Goal: Transaction & Acquisition: Purchase product/service

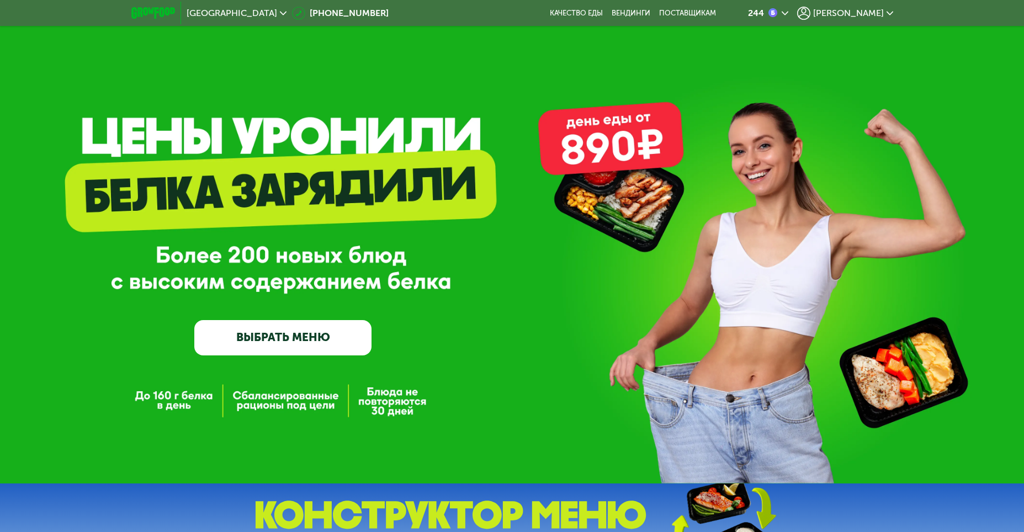
click at [864, 13] on span "[PERSON_NAME]" at bounding box center [848, 13] width 71 height 9
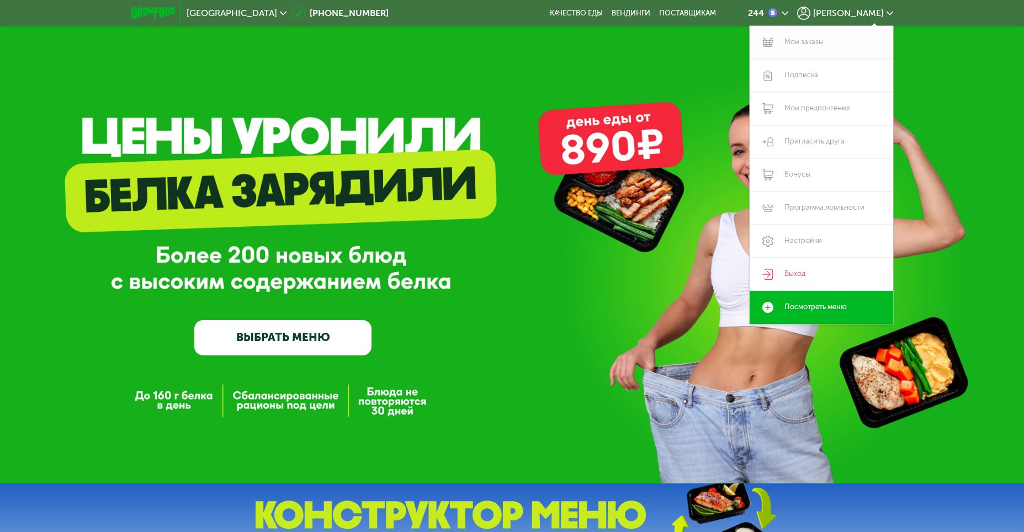
click at [827, 42] on link "Мои заказы" at bounding box center [820, 42] width 143 height 33
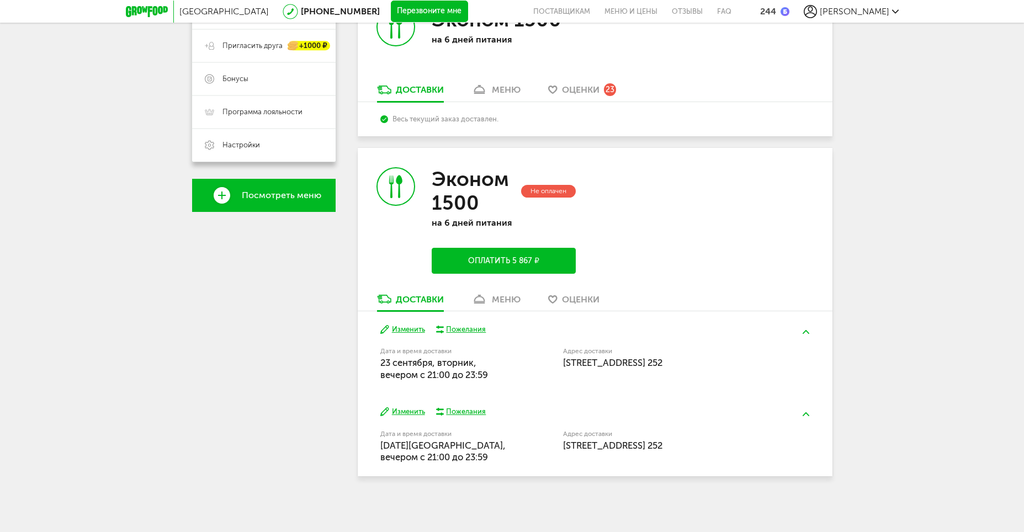
scroll to position [279, 0]
click at [493, 248] on button "Оплатить 5 867 ₽" at bounding box center [503, 261] width 143 height 26
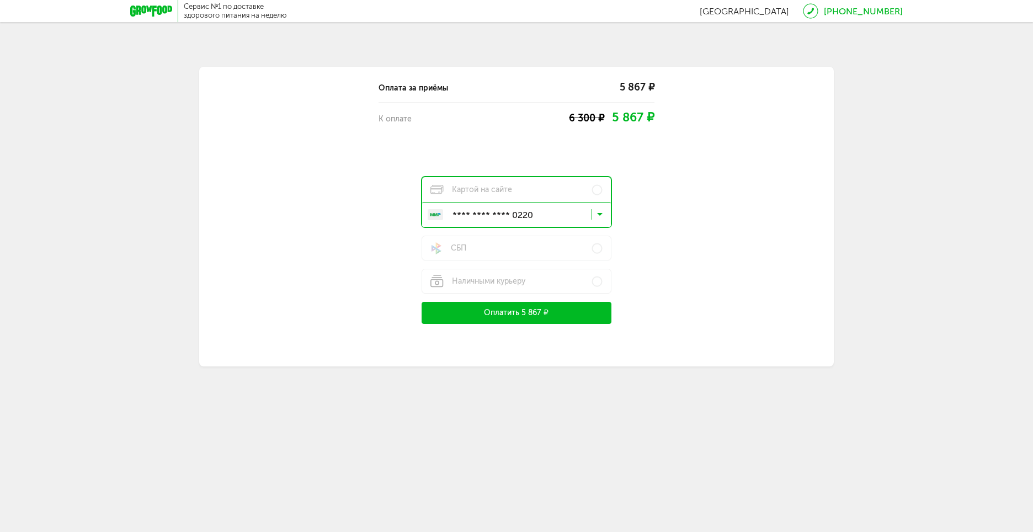
click at [505, 314] on button "Оплатить 5 867 ₽" at bounding box center [517, 313] width 190 height 22
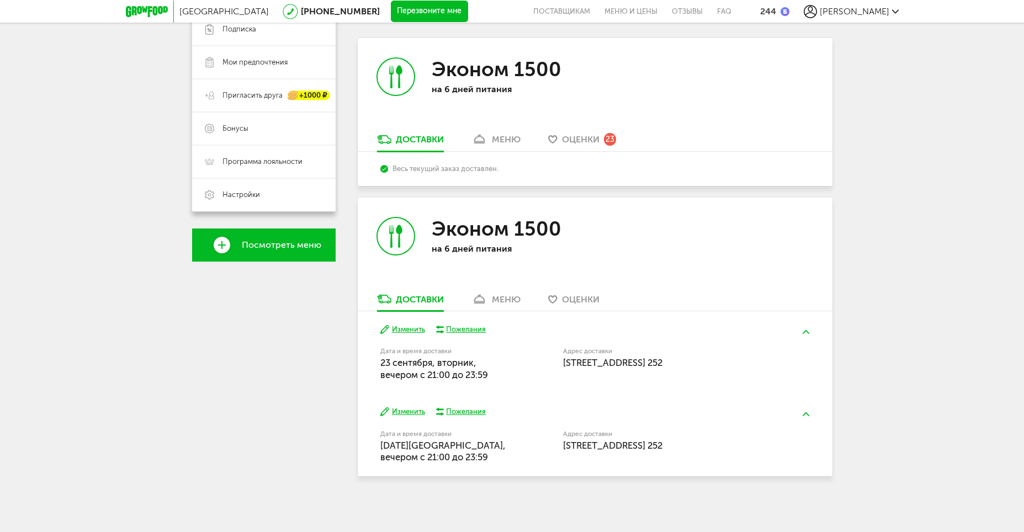
scroll to position [230, 0]
